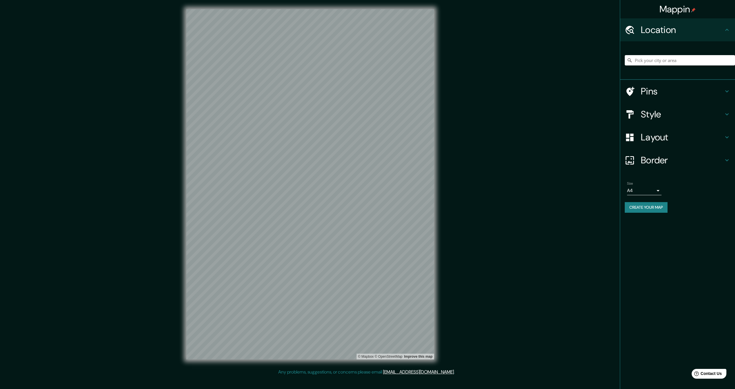
click at [463, 224] on div "Mappin Location Pins Style Layout Border Choose a border. Hint : you can make l…" at bounding box center [367, 189] width 735 height 378
click at [687, 55] on input "Pick your city or area" at bounding box center [679, 60] width 110 height 10
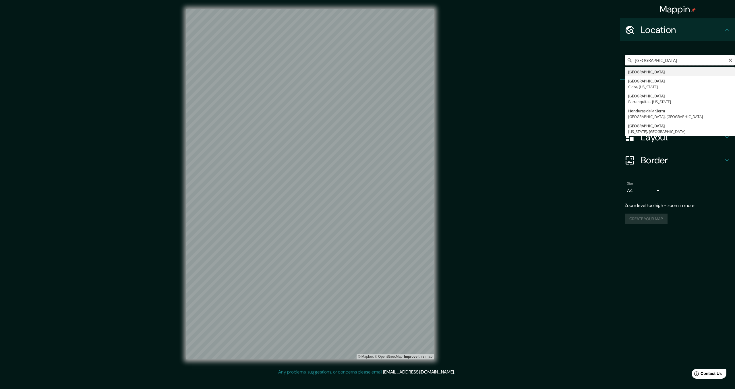
click at [670, 61] on input "honduras" at bounding box center [679, 60] width 110 height 10
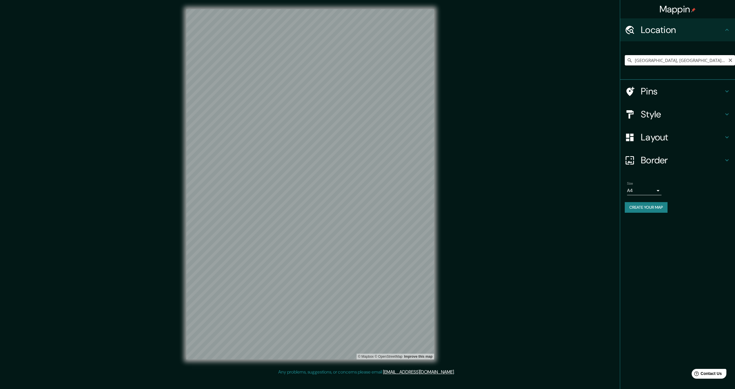
click at [719, 61] on input "[GEOGRAPHIC_DATA], [GEOGRAPHIC_DATA][PERSON_NAME], [GEOGRAPHIC_DATA]" at bounding box center [679, 60] width 110 height 10
click at [654, 60] on input "[GEOGRAPHIC_DATA], [GEOGRAPHIC_DATA][PERSON_NAME], [GEOGRAPHIC_DATA]" at bounding box center [679, 60] width 110 height 10
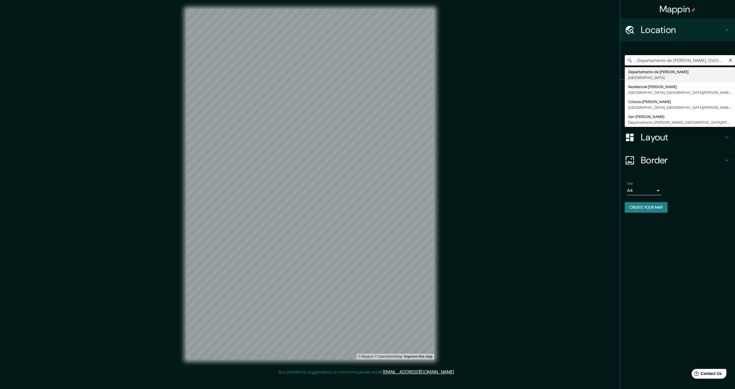
click at [652, 61] on input ", Departamento de Francisco Morazán, Honduras" at bounding box center [679, 60] width 110 height 10
click at [634, 61] on input ", Departamento de Francisco Morazán, Honduras" at bounding box center [679, 60] width 110 height 10
type input ", Departamento de Francisco Morazán, Honduras"
drag, startPoint x: 732, startPoint y: 62, endPoint x: 729, endPoint y: 59, distance: 3.9
click at [731, 61] on icon "Clear" at bounding box center [730, 60] width 5 height 5
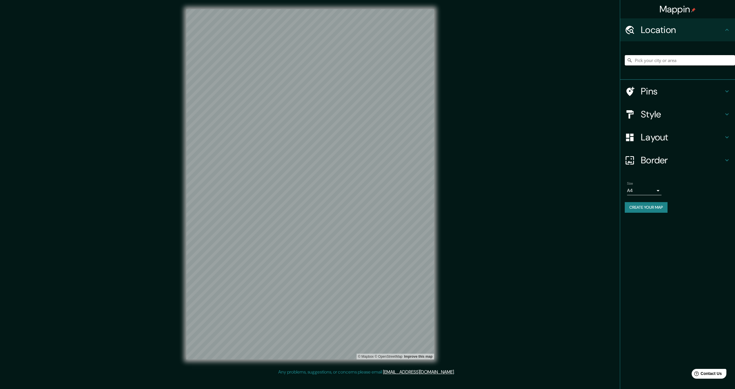
click at [699, 61] on input "Pick your city or area" at bounding box center [679, 60] width 110 height 10
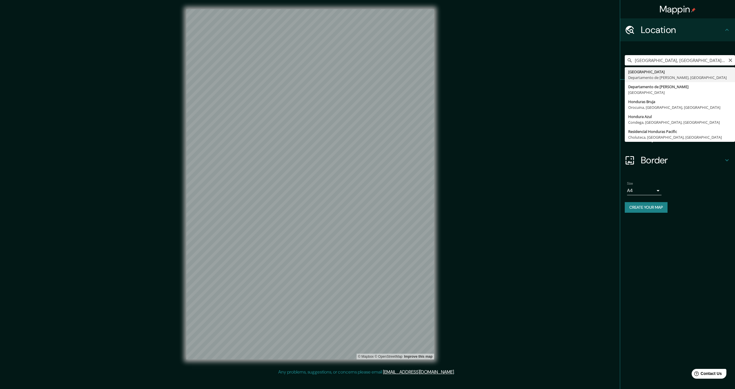
click at [672, 59] on input "[GEOGRAPHIC_DATA], [GEOGRAPHIC_DATA][PERSON_NAME], [GEOGRAPHIC_DATA]" at bounding box center [679, 60] width 110 height 10
click at [710, 61] on input "Tegucigalpa, Departmento de Francisco Morazán, Honduras" at bounding box center [679, 60] width 110 height 10
type input "[GEOGRAPHIC_DATA], [GEOGRAPHIC_DATA][PERSON_NAME], [GEOGRAPHIC_DATA]"
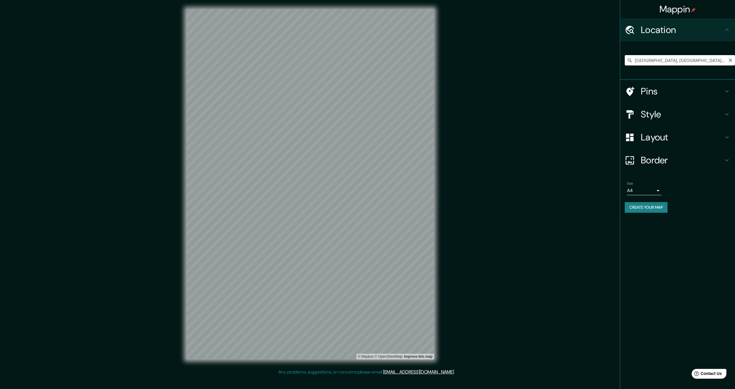
click at [630, 62] on icon at bounding box center [629, 60] width 6 height 6
click at [645, 61] on input "[GEOGRAPHIC_DATA], [GEOGRAPHIC_DATA][PERSON_NAME], [GEOGRAPHIC_DATA]" at bounding box center [679, 60] width 110 height 10
click at [686, 63] on input "[GEOGRAPHIC_DATA], [GEOGRAPHIC_DATA][PERSON_NAME], [GEOGRAPHIC_DATA]" at bounding box center [679, 60] width 110 height 10
click at [675, 90] on h4 "Pins" at bounding box center [681, 91] width 83 height 11
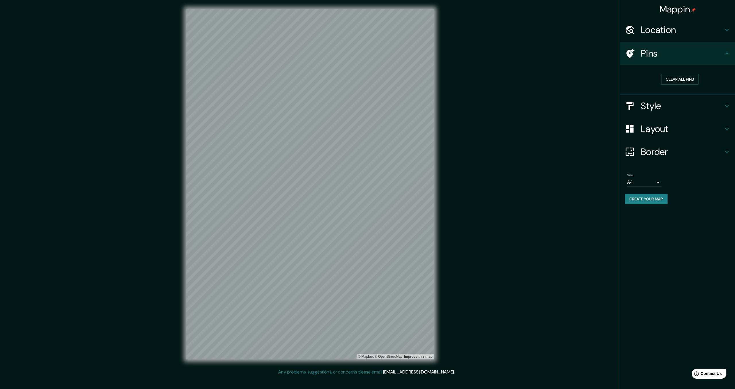
click at [621, 54] on div "Pins" at bounding box center [677, 53] width 115 height 23
click at [655, 151] on h4 "Border" at bounding box center [681, 151] width 83 height 11
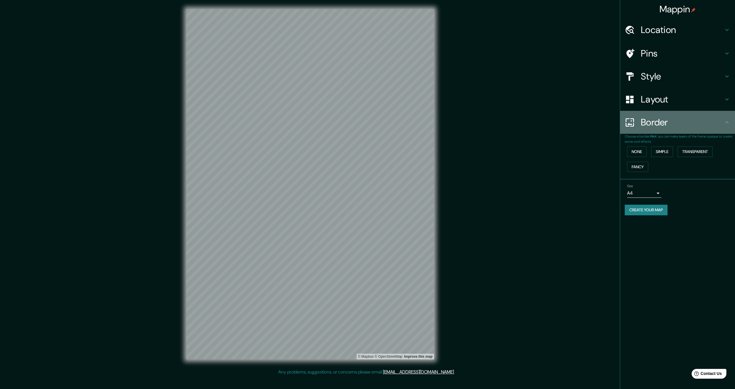
click at [644, 127] on h4 "Border" at bounding box center [681, 121] width 83 height 11
click at [713, 123] on h4 "Border" at bounding box center [681, 121] width 83 height 11
click at [706, 84] on div "Style" at bounding box center [677, 76] width 115 height 23
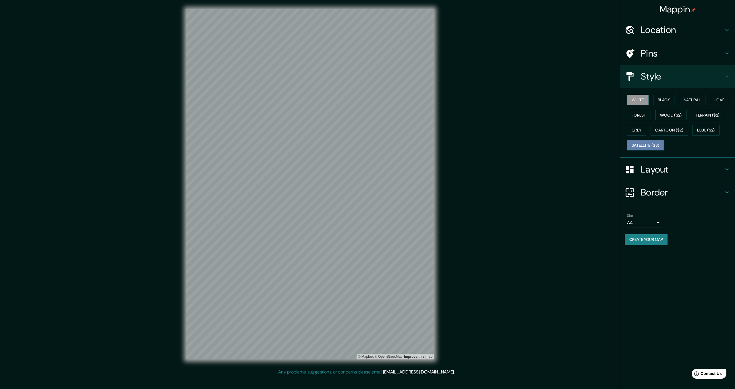
click at [657, 145] on button "Satellite ($3)" at bounding box center [645, 145] width 37 height 11
click at [669, 40] on div "Location" at bounding box center [677, 29] width 115 height 23
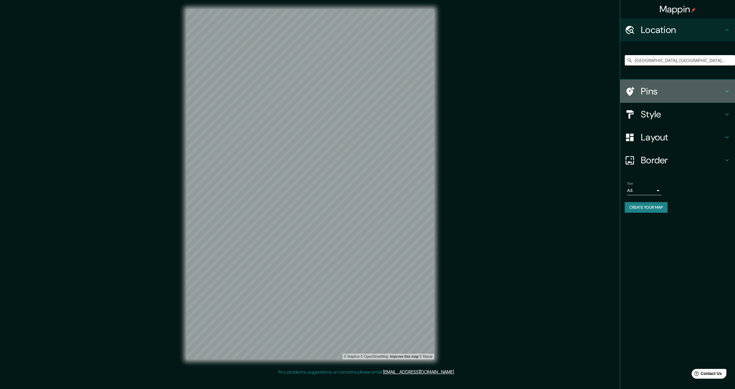
click at [661, 102] on div "Pins" at bounding box center [677, 91] width 115 height 23
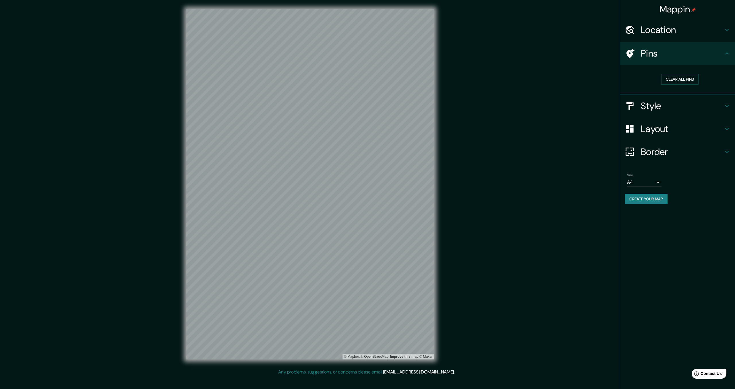
click at [687, 27] on h4 "Location" at bounding box center [681, 29] width 83 height 11
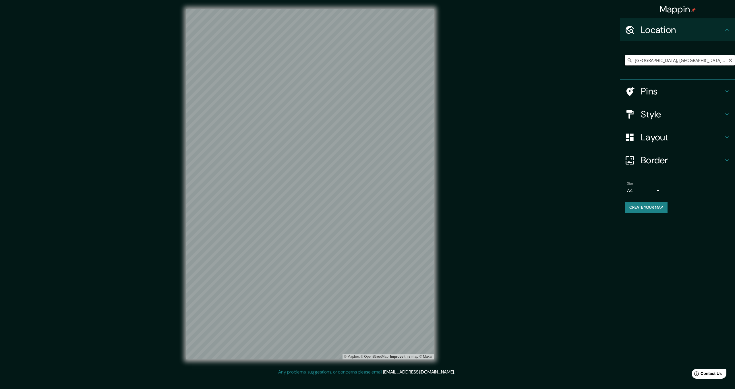
click at [677, 59] on input "[GEOGRAPHIC_DATA], [GEOGRAPHIC_DATA][PERSON_NAME], [GEOGRAPHIC_DATA]" at bounding box center [679, 60] width 110 height 10
click at [731, 62] on icon "Clear" at bounding box center [730, 60] width 5 height 5
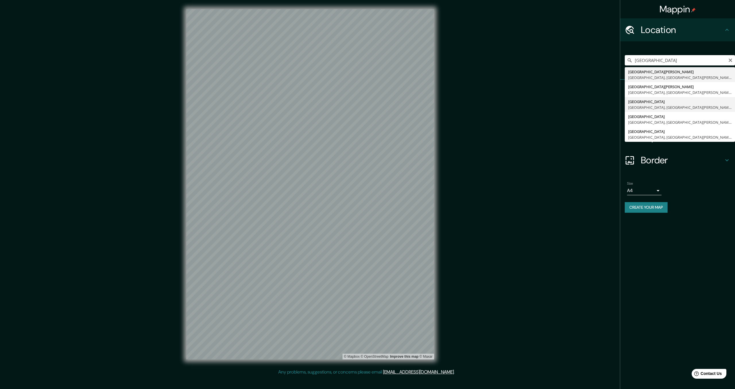
type input "Colonia Centro América, Tegucigalpa, Departamento de Francisco Morazán, Honduras"
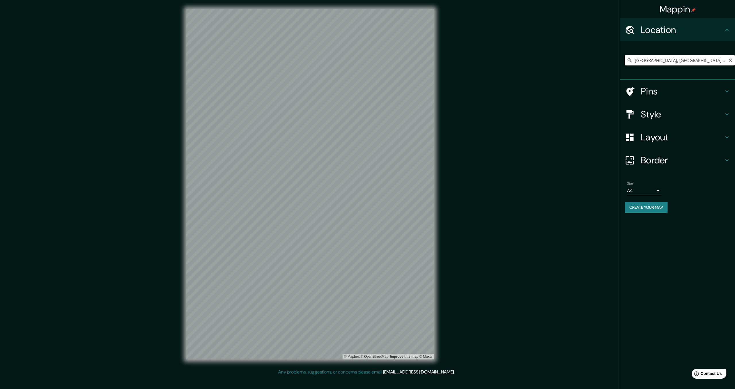
click at [675, 61] on input "Colonia Centro América, Tegucigalpa, Departamento de Francisco Morazán, Honduras" at bounding box center [679, 60] width 110 height 10
click at [670, 63] on input "Colonia Centro América, Tegucigalpa, Departamento de Francisco Morazán, Honduras" at bounding box center [679, 60] width 110 height 10
click at [678, 61] on input "Colonia Centro América, Tegucigalpa, Departamento de Francisco Morazán, Honduras" at bounding box center [679, 60] width 110 height 10
drag, startPoint x: 681, startPoint y: 61, endPoint x: 632, endPoint y: 61, distance: 49.1
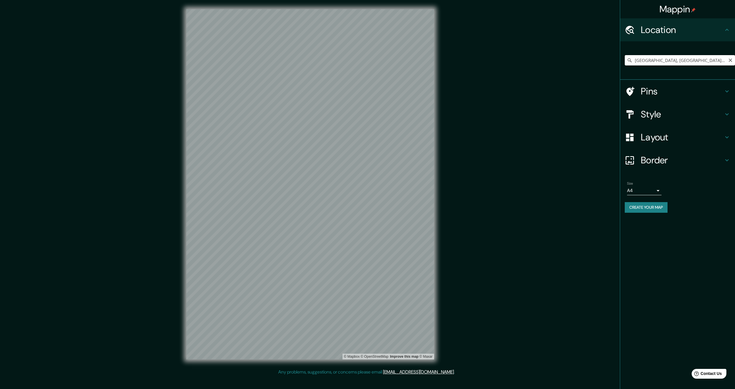
click at [632, 61] on input "Colonia Centro América, Tegucigalpa, Departamento de Francisco Morazán, Honduras" at bounding box center [679, 60] width 110 height 10
click at [730, 64] on input "Colonia Centro América, Tegucigalpa, Departamento de Francisco Morazán, Honduras" at bounding box center [679, 60] width 110 height 10
click at [729, 61] on icon "Clear" at bounding box center [730, 60] width 5 height 5
click at [696, 57] on input "Pick your city or area" at bounding box center [679, 60] width 110 height 10
click at [692, 61] on input "Pick your city or area" at bounding box center [679, 60] width 110 height 10
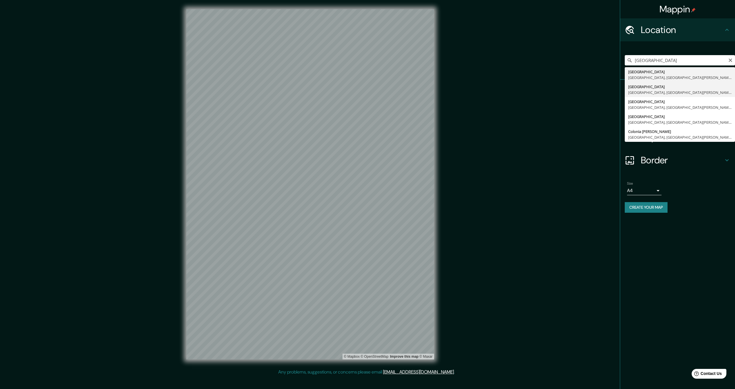
type input "Colonia Centro América Oeste, Tegucigalpa, Departamento de Francisco Morazán, H…"
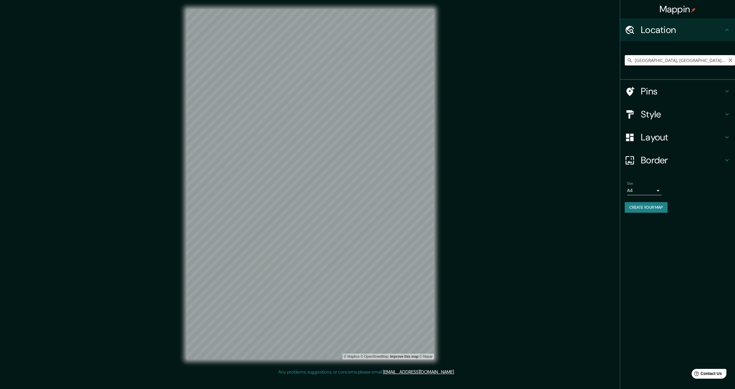
click at [730, 59] on icon "Clear" at bounding box center [730, 60] width 5 height 5
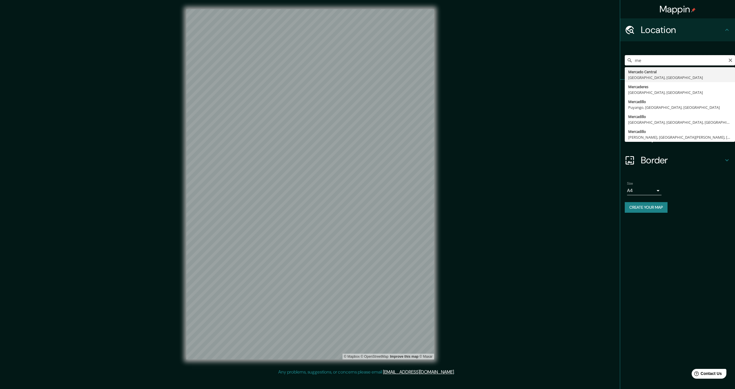
type input "m"
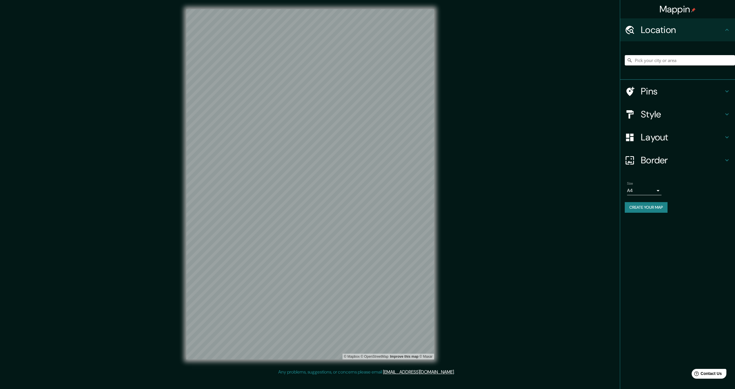
click at [645, 187] on body "Mappin Location Pins Style Layout Border Choose a border. Hint : you can make l…" at bounding box center [367, 194] width 735 height 389
click at [648, 215] on li "A3" at bounding box center [644, 213] width 34 height 10
click at [647, 192] on body "Mappin Location Pins Style Layout Border Choose a border. Hint : you can make l…" at bounding box center [367, 194] width 735 height 389
click at [644, 199] on li "A4" at bounding box center [644, 202] width 34 height 10
click at [655, 132] on h4 "Layout" at bounding box center [681, 136] width 83 height 11
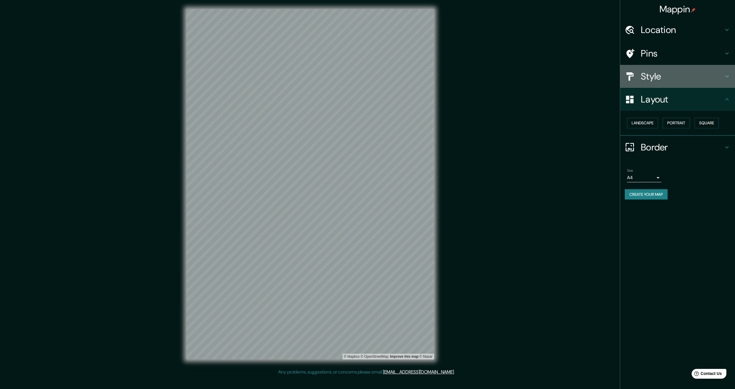
click at [640, 84] on div "Style" at bounding box center [677, 76] width 115 height 23
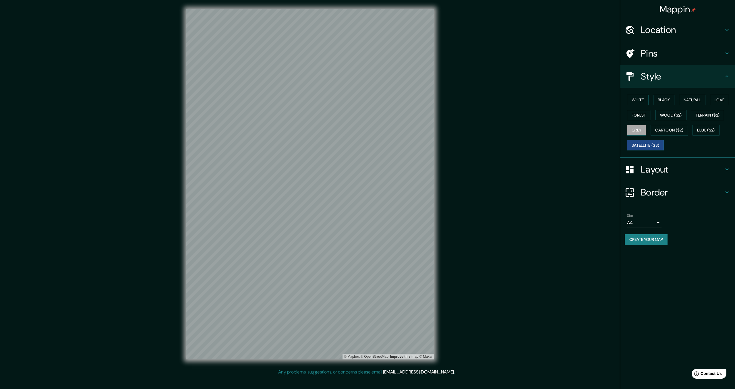
click at [633, 132] on button "Grey" at bounding box center [636, 130] width 19 height 11
click at [637, 144] on button "Satellite ($3)" at bounding box center [645, 145] width 37 height 11
click at [670, 33] on h4 "Location" at bounding box center [681, 29] width 83 height 11
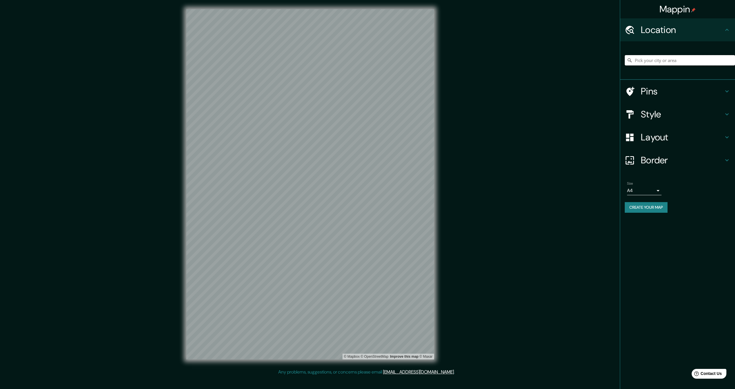
click at [660, 59] on input "Pick your city or area" at bounding box center [679, 60] width 110 height 10
click at [669, 62] on input "[GEOGRAPHIC_DATA]" at bounding box center [679, 60] width 110 height 10
click at [673, 61] on input "Colonia Centro América Oeste, Tegucigalpa, Departamento de Francisco Morazán, H…" at bounding box center [679, 60] width 110 height 10
click at [683, 59] on input "Colonia Centro América Oeste, Tegucigalpa, Departamento de Francisco Morazán, H…" at bounding box center [679, 60] width 110 height 10
click at [685, 59] on input "Colonia Centro América Oeste, Tegucigalpa, Departamento de Francisco Morazán, H…" at bounding box center [679, 60] width 110 height 10
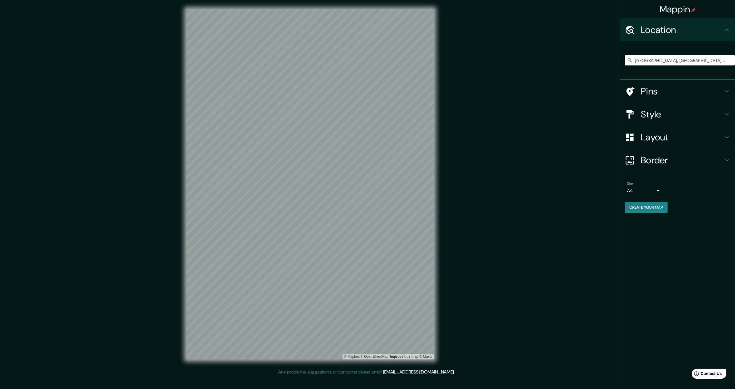
type input "Colonia Centro América, Tegucigalpa, Departamento de Francisco Morazán, Honduras"
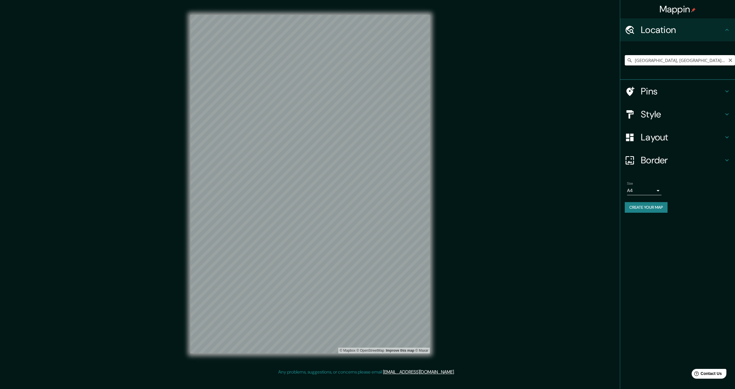
click at [681, 58] on input "Colonia Centro América, Tegucigalpa, Departamento de Francisco Morazán, Honduras" at bounding box center [679, 60] width 110 height 10
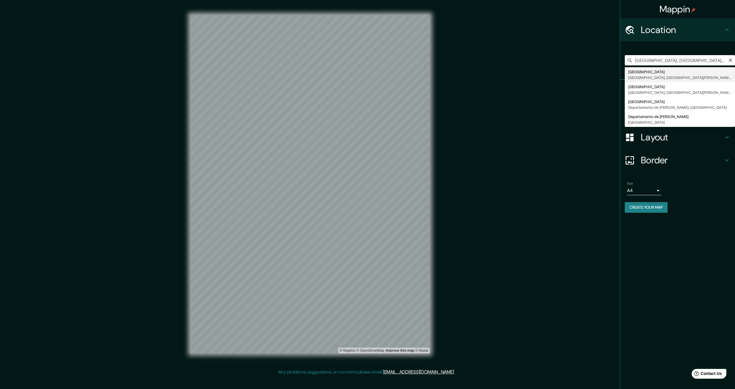
click at [681, 58] on input "Colonia Centro América, Tegucigalpa, Departamento de Francisco Morazán, Honduras" at bounding box center [679, 60] width 110 height 10
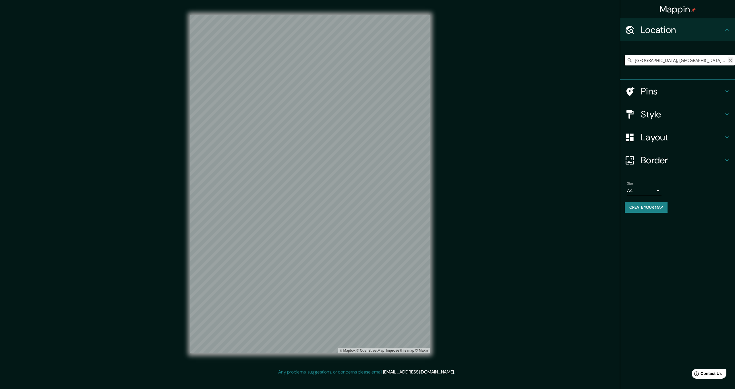
click at [730, 60] on icon "Clear" at bounding box center [729, 60] width 3 height 3
paste input "14°05'34.7"N 87°13'30.0"W"
type input "Township Concession Road M/N, Washago, Ontario L0K 2B0, Canadá"
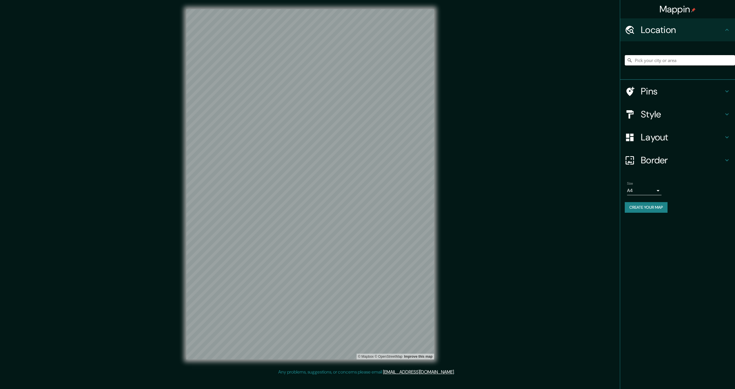
click at [655, 62] on input "Pick your city or area" at bounding box center [679, 60] width 110 height 10
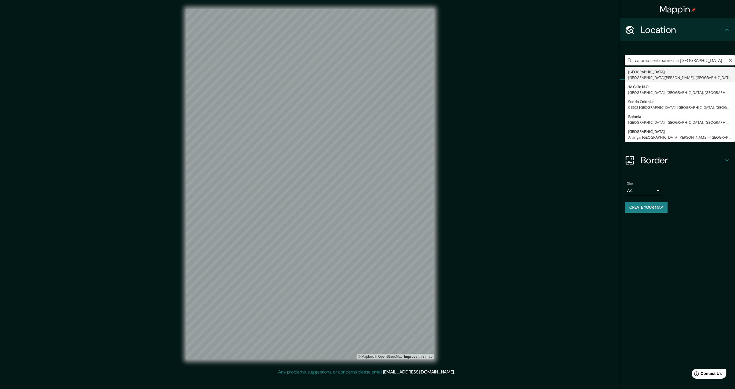
click at [683, 60] on input "colonia centroamerica [GEOGRAPHIC_DATA]" at bounding box center [679, 60] width 110 height 10
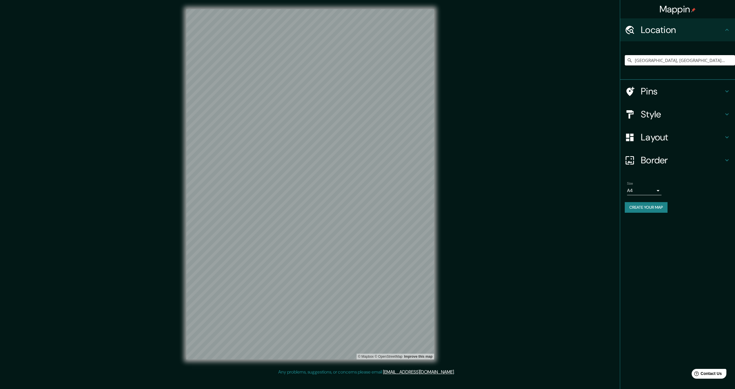
type input "[GEOGRAPHIC_DATA], [GEOGRAPHIC_DATA][PERSON_NAME], [GEOGRAPHIC_DATA][PERSON_NAM…"
click at [666, 125] on div "Style" at bounding box center [677, 114] width 115 height 23
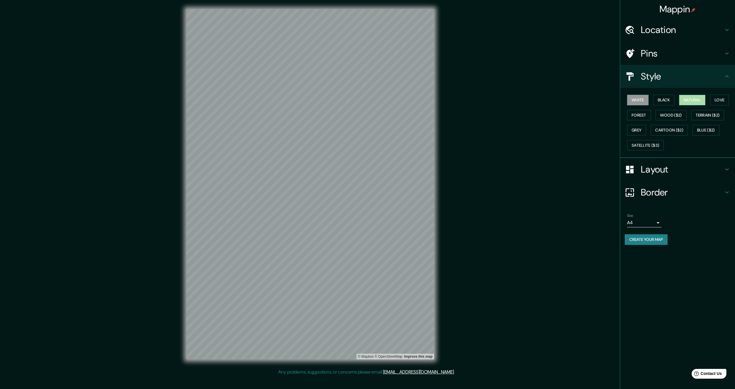
click at [689, 102] on button "Natural" at bounding box center [692, 100] width 26 height 11
click at [639, 102] on button "White" at bounding box center [638, 100] width 22 height 11
click at [688, 101] on button "Natural" at bounding box center [692, 100] width 26 height 11
click at [722, 102] on button "Love" at bounding box center [719, 100] width 19 height 11
click at [658, 146] on button "Satellite ($3)" at bounding box center [645, 145] width 37 height 11
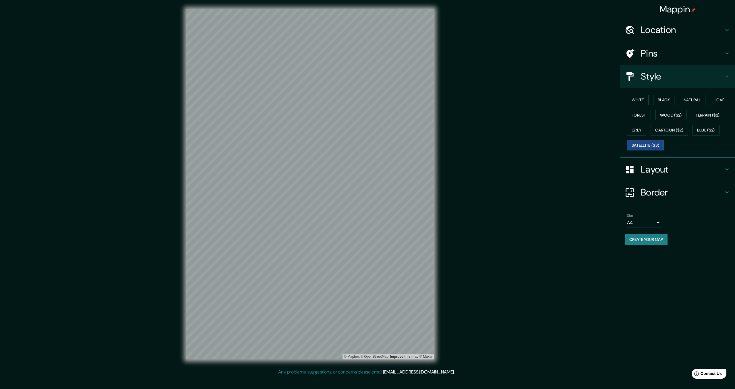
click at [685, 30] on h4 "Location" at bounding box center [681, 29] width 83 height 11
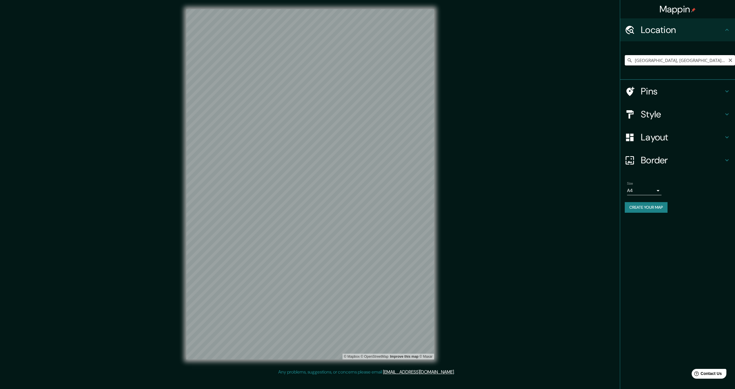
click at [677, 58] on input "[GEOGRAPHIC_DATA], [GEOGRAPHIC_DATA][PERSON_NAME], [GEOGRAPHIC_DATA][PERSON_NAM…" at bounding box center [679, 60] width 110 height 10
click at [728, 60] on icon "Clear" at bounding box center [730, 60] width 5 height 5
click at [679, 60] on input "[GEOGRAPHIC_DATA]" at bounding box center [679, 60] width 110 height 10
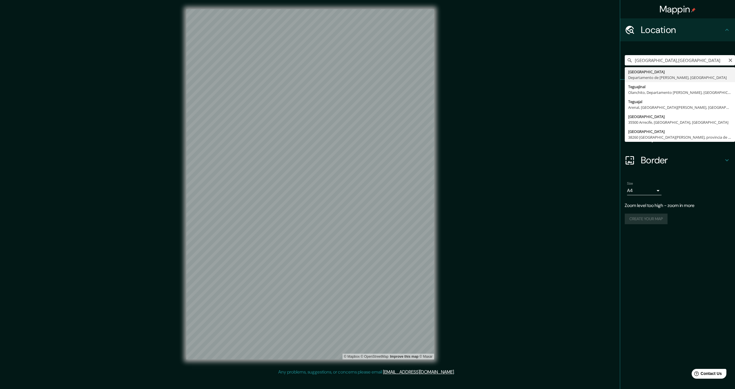
type input "[GEOGRAPHIC_DATA], [GEOGRAPHIC_DATA][PERSON_NAME], [GEOGRAPHIC_DATA]"
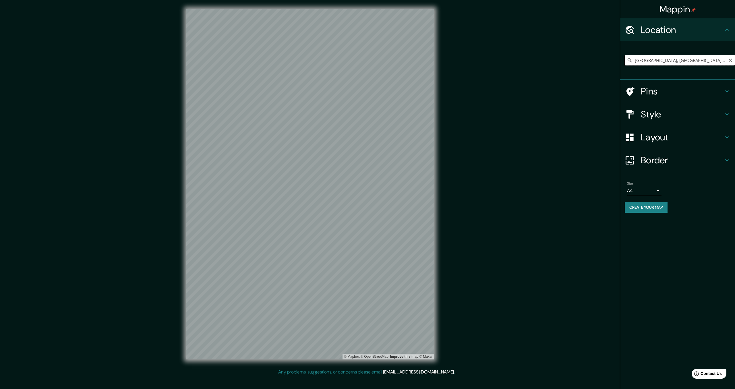
click at [669, 58] on input "[GEOGRAPHIC_DATA], [GEOGRAPHIC_DATA][PERSON_NAME], [GEOGRAPHIC_DATA]" at bounding box center [679, 60] width 110 height 10
click at [635, 61] on input "[GEOGRAPHIC_DATA], [GEOGRAPHIC_DATA][PERSON_NAME], [GEOGRAPHIC_DATA]" at bounding box center [679, 60] width 110 height 10
click at [730, 61] on icon "Clear" at bounding box center [729, 60] width 3 height 3
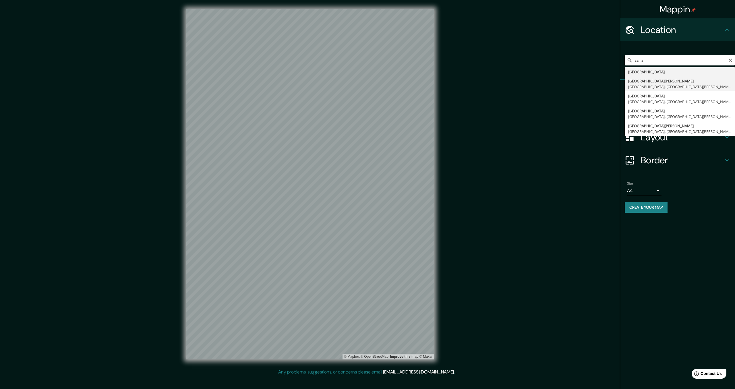
type input "[GEOGRAPHIC_DATA][PERSON_NAME], [GEOGRAPHIC_DATA], [GEOGRAPHIC_DATA][PERSON_NAM…"
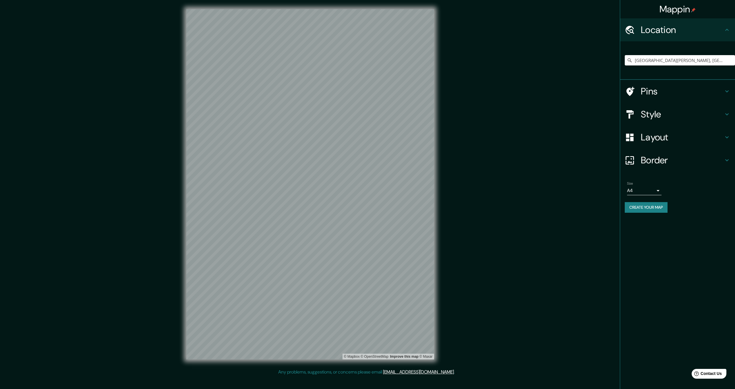
click at [462, 242] on div "Mappin Location [GEOGRAPHIC_DATA][PERSON_NAME], [GEOGRAPHIC_DATA], [GEOGRAPHIC_…" at bounding box center [367, 189] width 735 height 378
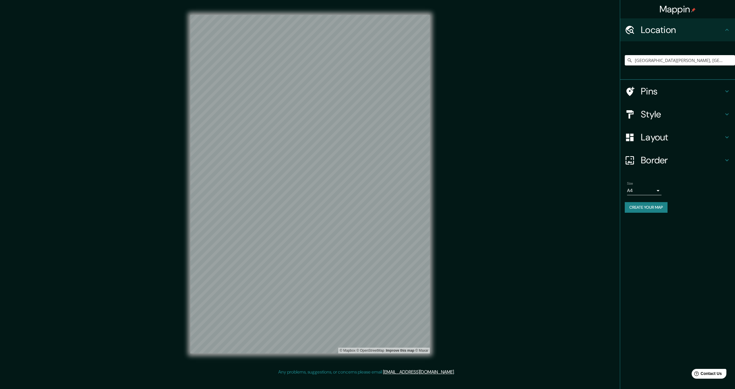
click at [681, 117] on h4 "Style" at bounding box center [681, 113] width 83 height 11
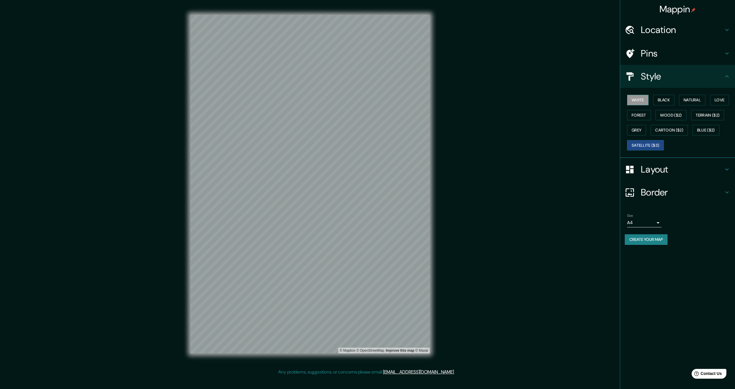
click at [646, 102] on button "White" at bounding box center [638, 100] width 22 height 11
click at [661, 100] on button "Black" at bounding box center [664, 100] width 22 height 11
click at [640, 142] on button "Satellite ($3)" at bounding box center [645, 145] width 37 height 11
click at [692, 100] on button "Natural" at bounding box center [692, 100] width 26 height 11
click at [662, 100] on button "Black" at bounding box center [664, 100] width 22 height 11
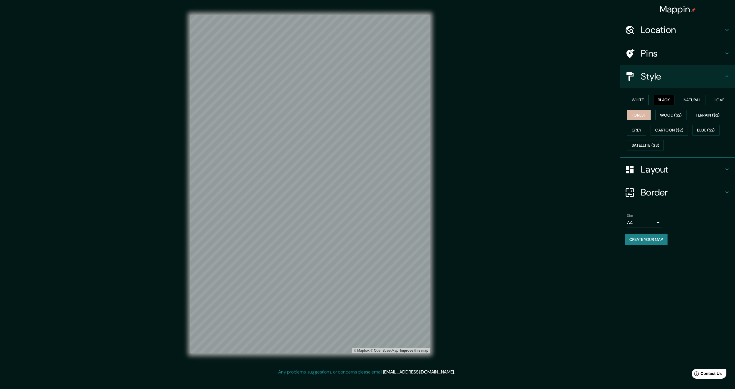
click at [637, 116] on button "Forest" at bounding box center [639, 115] width 24 height 11
click at [662, 103] on button "Black" at bounding box center [664, 100] width 22 height 11
click at [644, 242] on button "Create your map" at bounding box center [645, 239] width 43 height 11
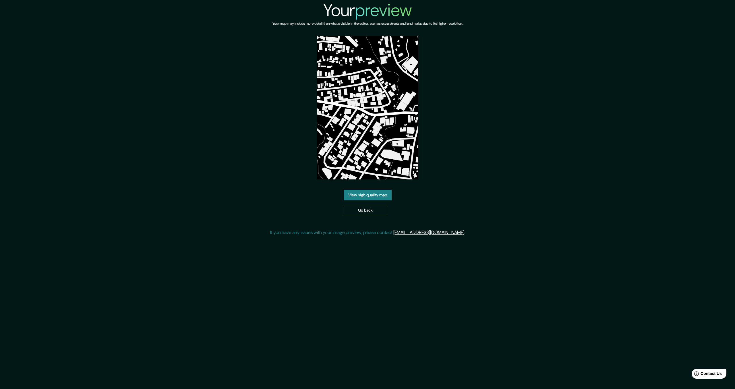
click at [372, 197] on link "View high quality map" at bounding box center [367, 195] width 48 height 11
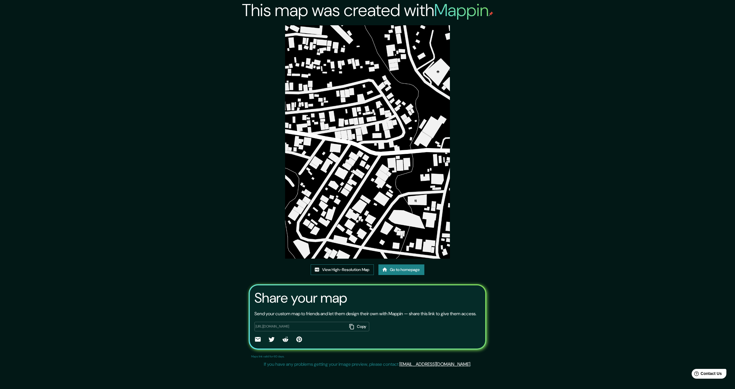
click at [354, 267] on link "View High-Resolution Map" at bounding box center [341, 269] width 63 height 11
